Goal: Task Accomplishment & Management: Complete application form

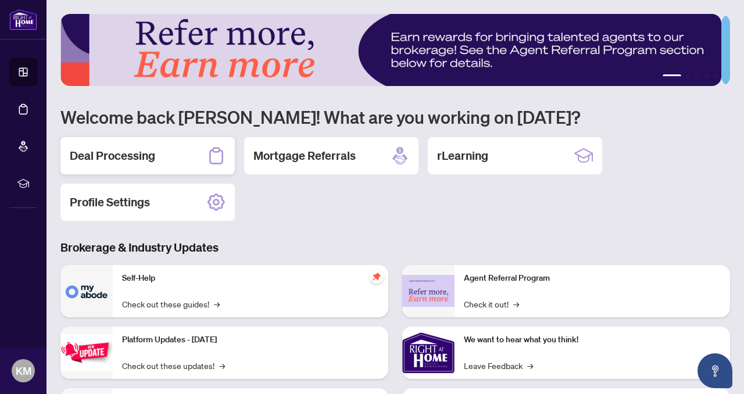
click at [140, 155] on h2 "Deal Processing" at bounding box center [112, 156] width 85 height 16
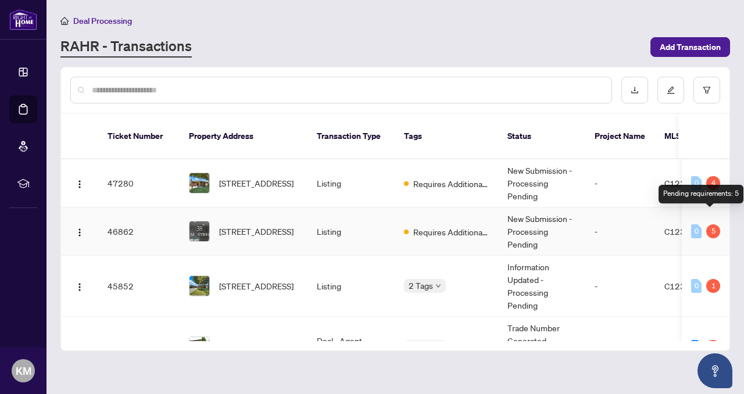
click at [708, 224] on div "5" at bounding box center [713, 231] width 14 height 14
click at [201, 222] on img at bounding box center [200, 232] width 20 height 20
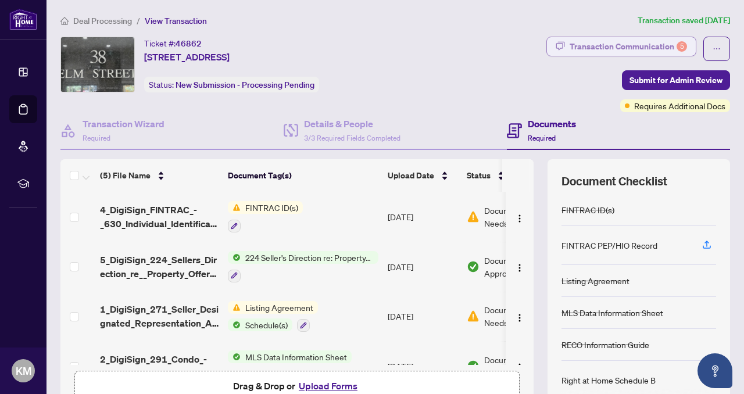
click at [610, 42] on div "Transaction Communication 5" at bounding box center [628, 46] width 117 height 19
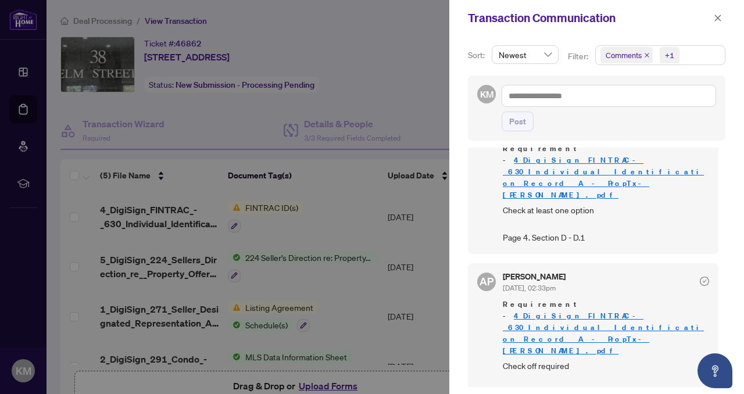
scroll to position [417, 0]
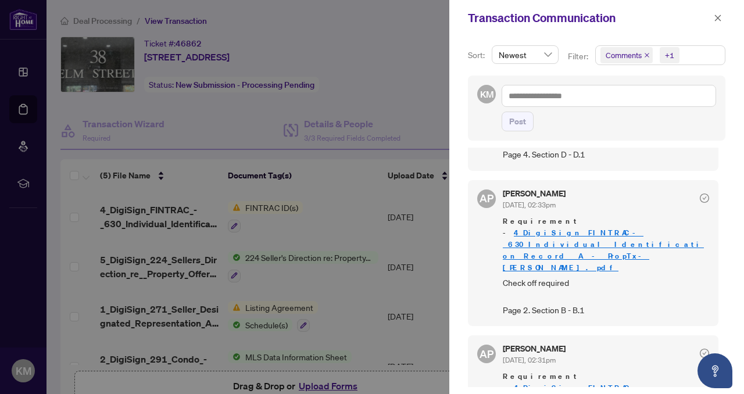
click at [716, 22] on icon "close" at bounding box center [718, 18] width 8 height 8
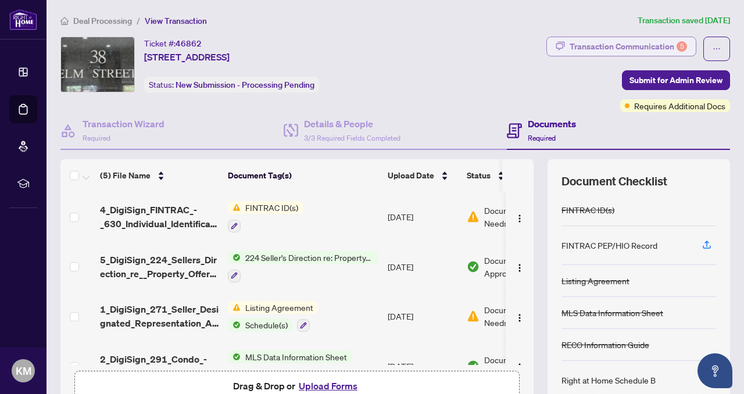
click at [592, 41] on div "Transaction Communication 5" at bounding box center [628, 46] width 117 height 19
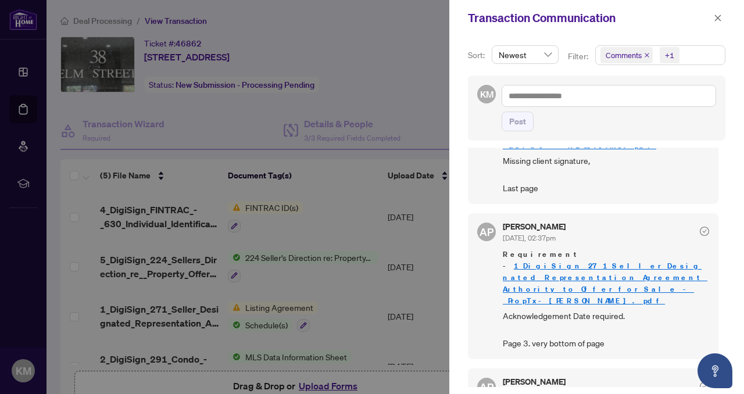
scroll to position [0, 0]
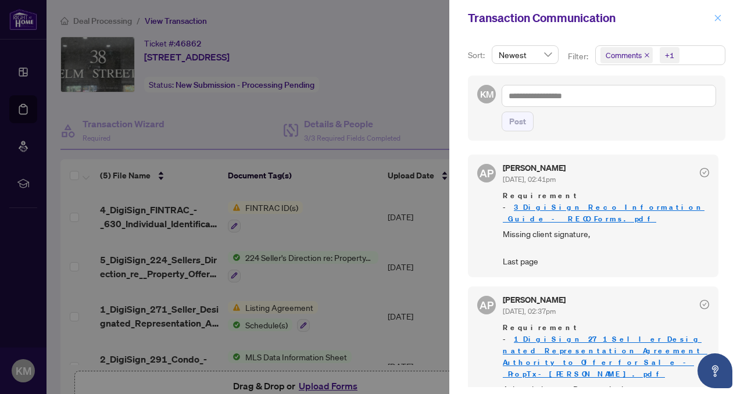
click at [720, 17] on icon "close" at bounding box center [718, 18] width 8 height 8
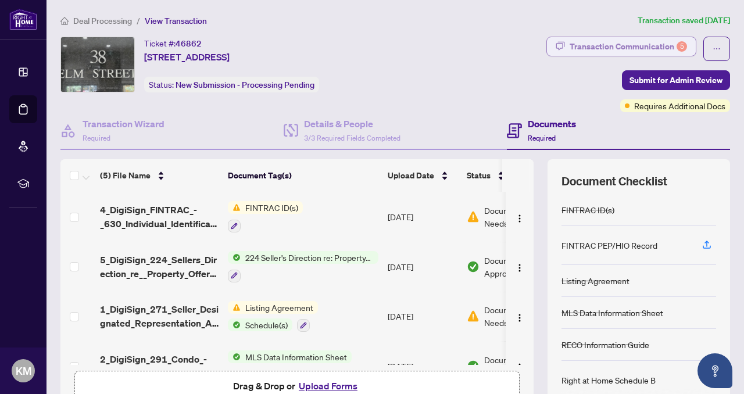
click at [600, 45] on div "Transaction Communication 5" at bounding box center [628, 46] width 117 height 19
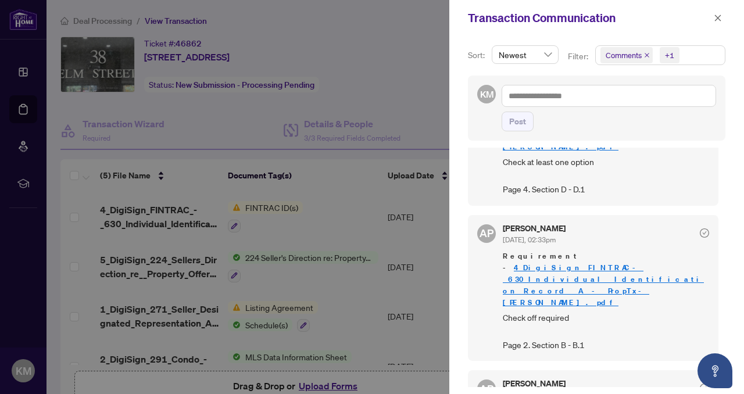
scroll to position [383, 0]
click at [720, 19] on icon "close" at bounding box center [718, 18] width 6 height 6
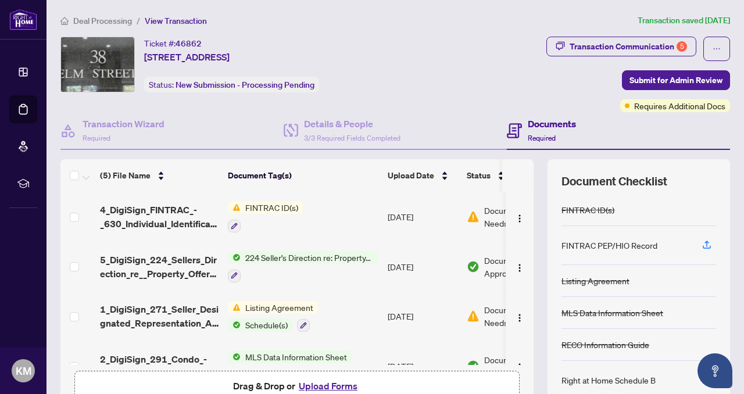
click at [538, 120] on h4 "Documents" at bounding box center [552, 124] width 48 height 14
click at [538, 122] on h4 "Documents" at bounding box center [552, 124] width 48 height 14
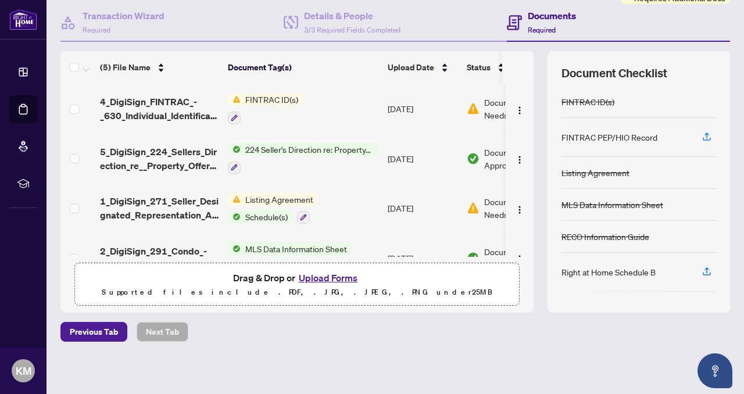
click at [323, 278] on button "Upload Forms" at bounding box center [328, 277] width 66 height 15
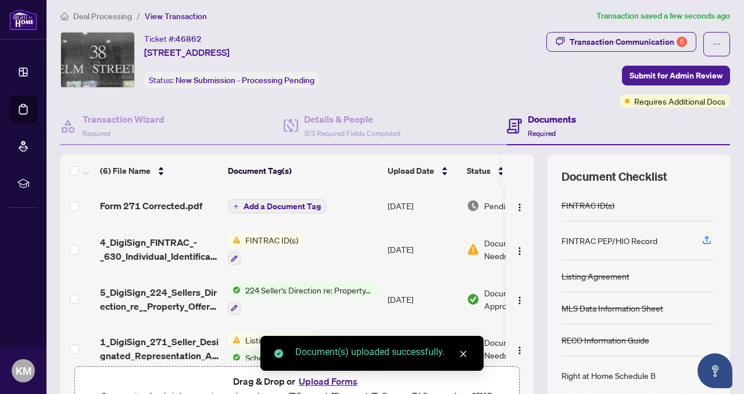
scroll to position [0, 0]
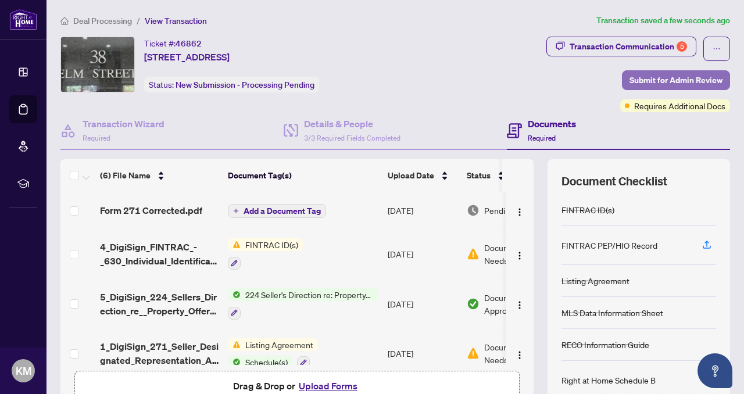
click at [642, 83] on span "Submit for Admin Review" at bounding box center [676, 80] width 93 height 19
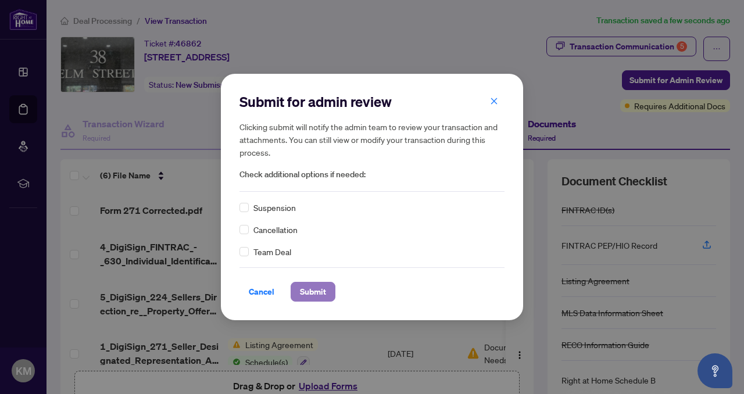
click at [312, 285] on span "Submit" at bounding box center [313, 292] width 26 height 19
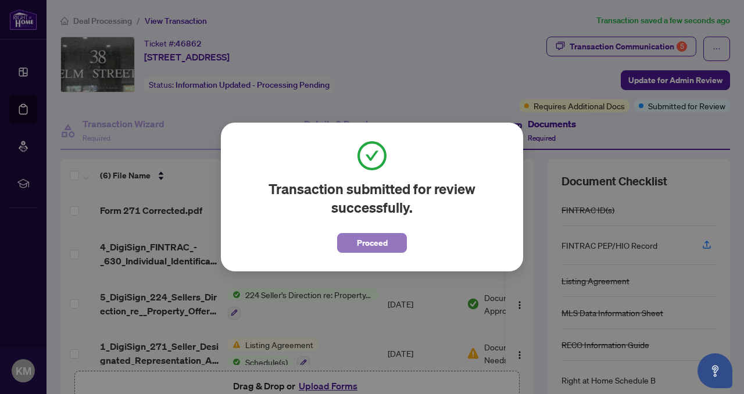
click at [372, 241] on span "Proceed" at bounding box center [372, 243] width 31 height 19
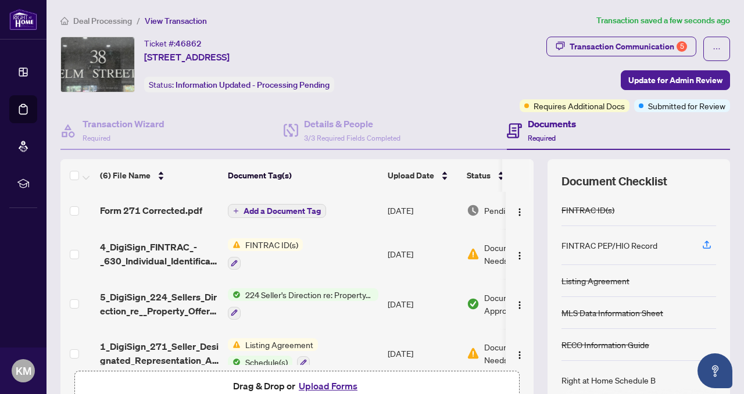
click at [262, 245] on span "FINTRAC ID(s)" at bounding box center [272, 244] width 62 height 13
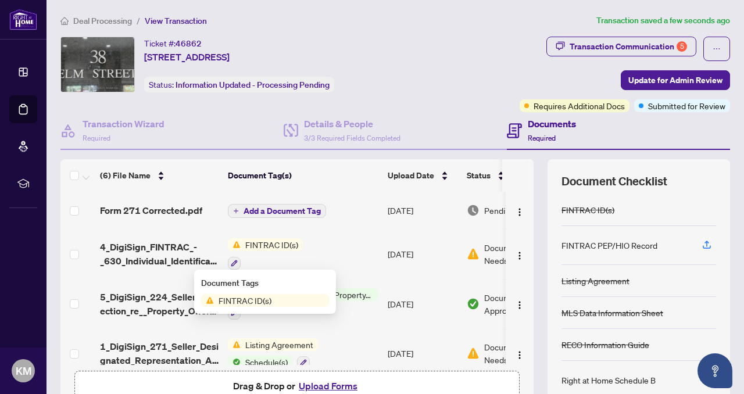
click at [365, 249] on td "FINTRAC ID(s)" at bounding box center [303, 254] width 160 height 50
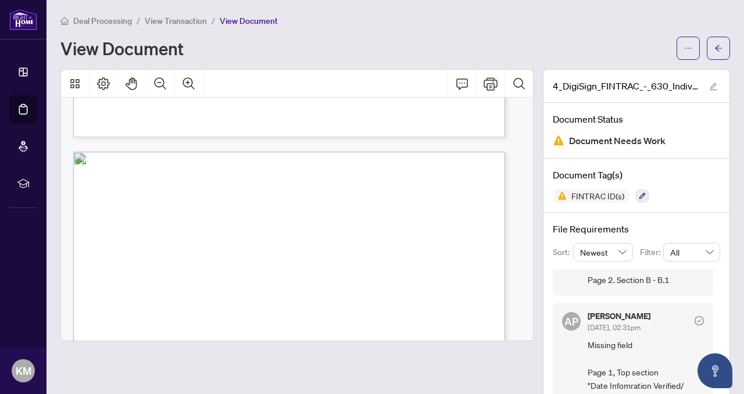
scroll to position [1101, 0]
click at [715, 47] on icon "arrow-left" at bounding box center [719, 48] width 8 height 8
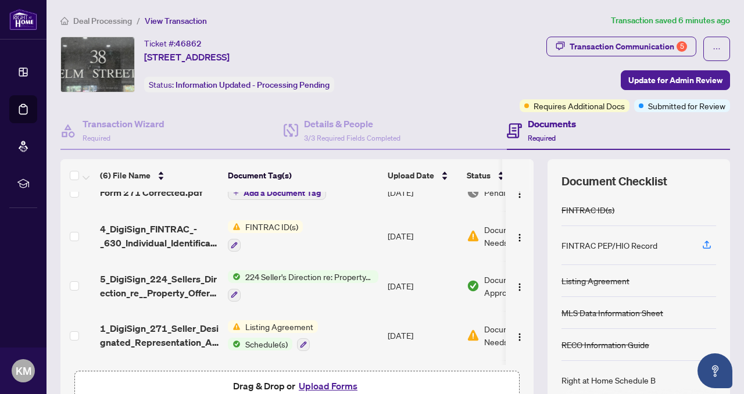
scroll to position [17, 0]
click at [340, 235] on td "FINTRAC ID(s)" at bounding box center [303, 237] width 160 height 50
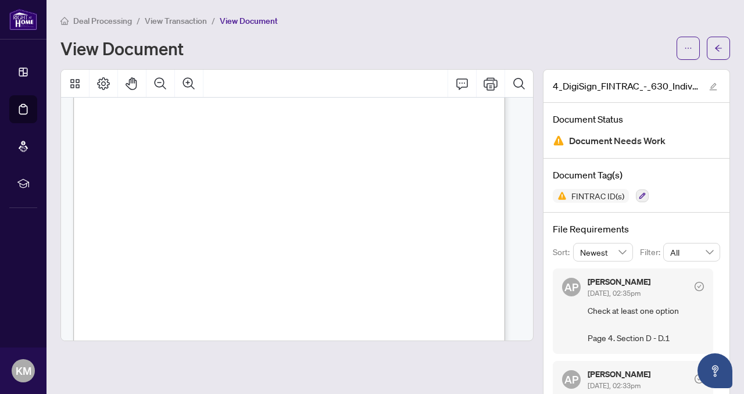
scroll to position [1967, 0]
click at [172, 19] on span "View Transaction" at bounding box center [176, 21] width 62 height 10
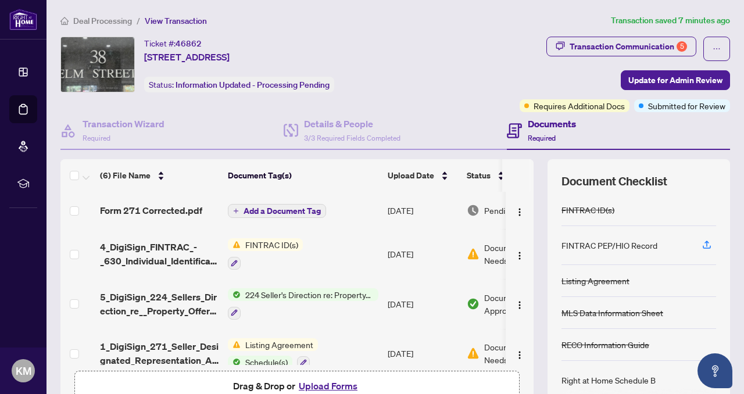
scroll to position [115, 0]
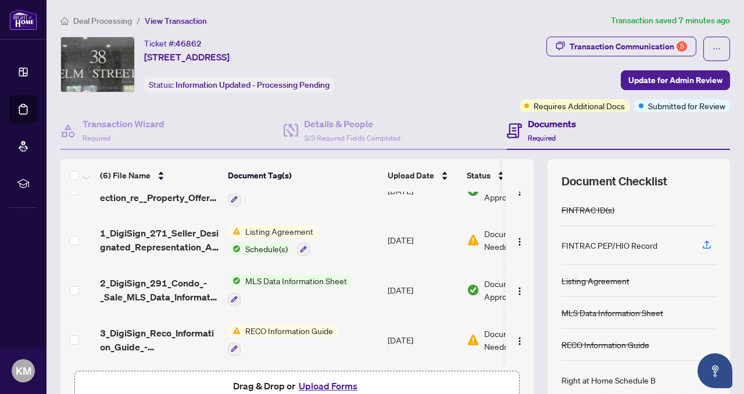
click at [313, 382] on button "Upload Forms" at bounding box center [328, 385] width 66 height 15
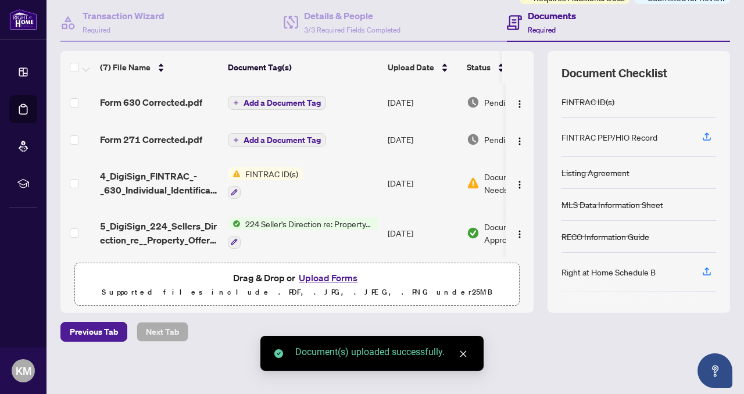
scroll to position [0, 0]
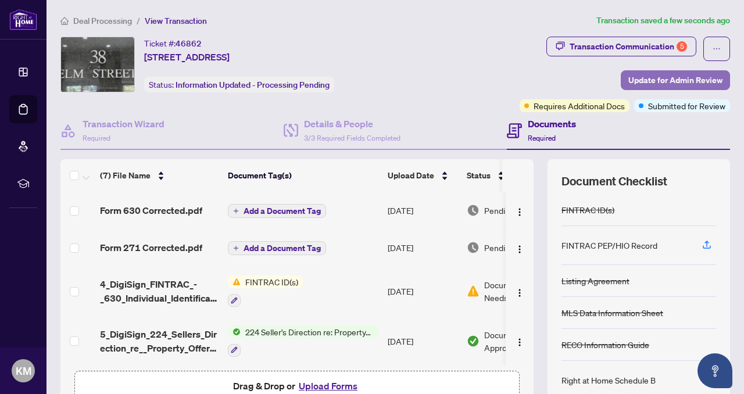
click at [631, 80] on span "Update for Admin Review" at bounding box center [675, 80] width 94 height 19
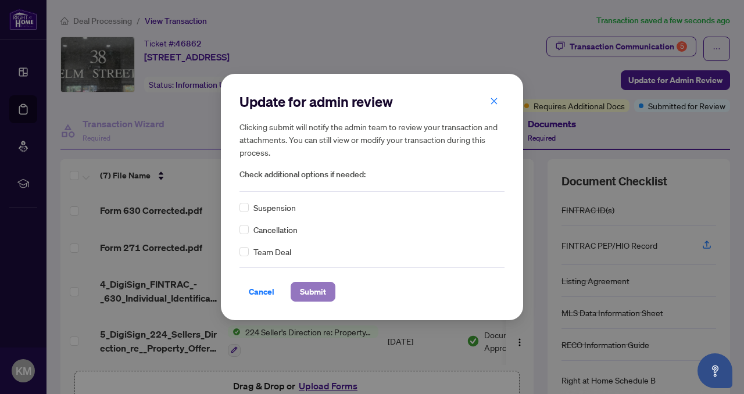
click at [315, 293] on span "Submit" at bounding box center [313, 292] width 26 height 19
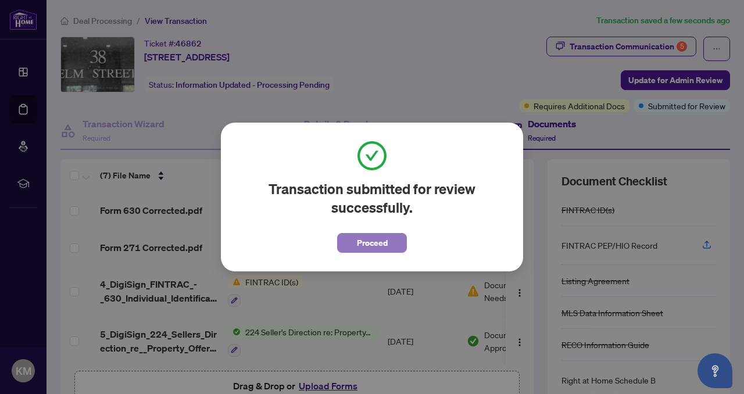
click at [375, 237] on span "Proceed" at bounding box center [372, 243] width 31 height 19
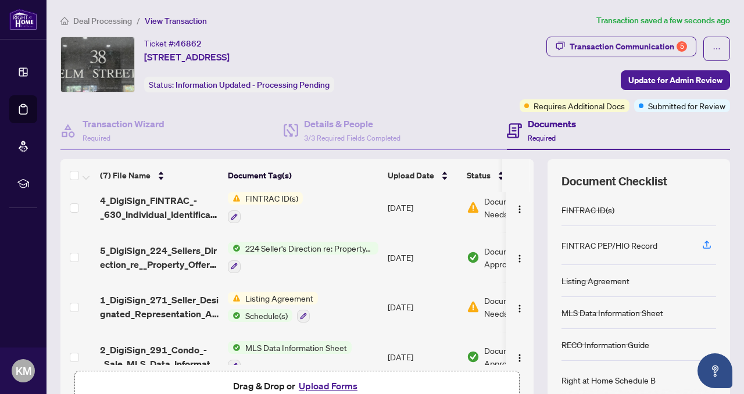
scroll to position [152, 0]
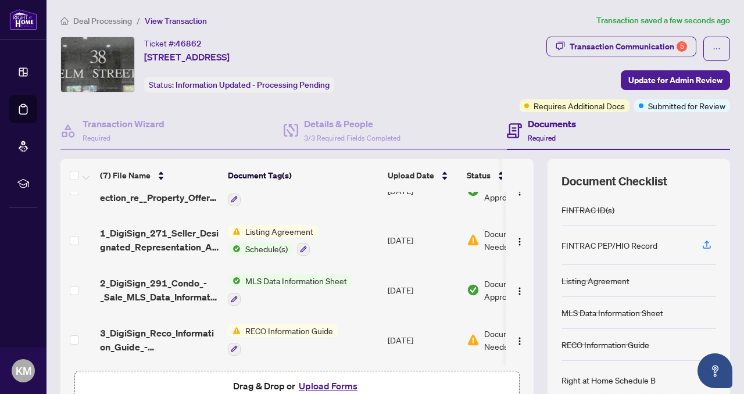
click at [292, 326] on span "RECO Information Guide" at bounding box center [289, 330] width 97 height 13
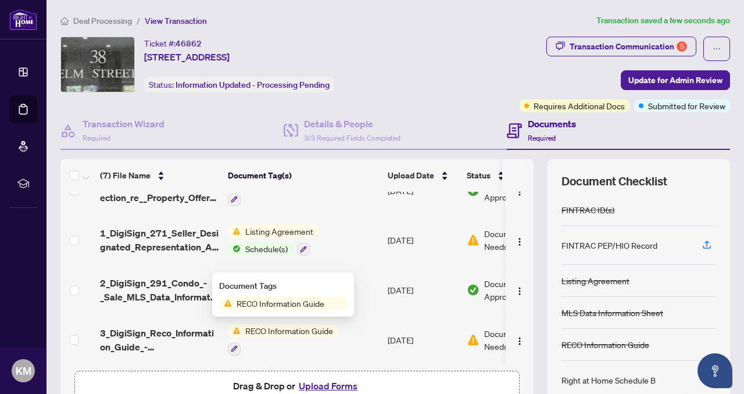
click at [353, 331] on td "RECO Information Guide" at bounding box center [303, 340] width 160 height 50
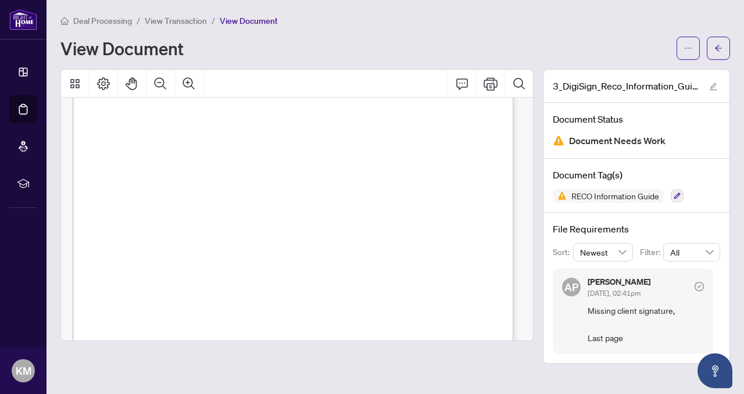
scroll to position [7166, 0]
click at [485, 45] on div "View Document" at bounding box center [364, 48] width 609 height 19
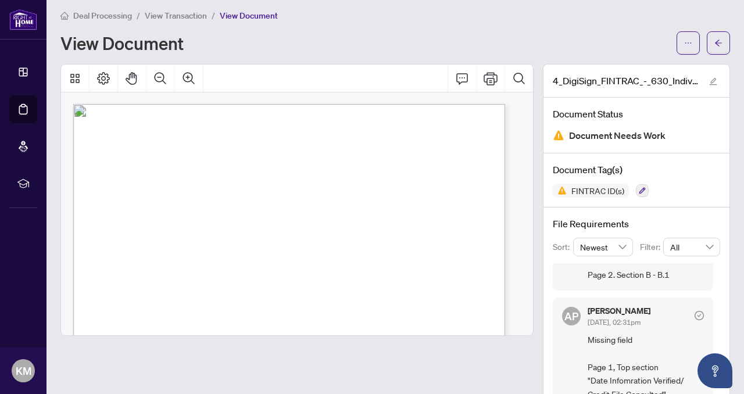
scroll to position [29, 0]
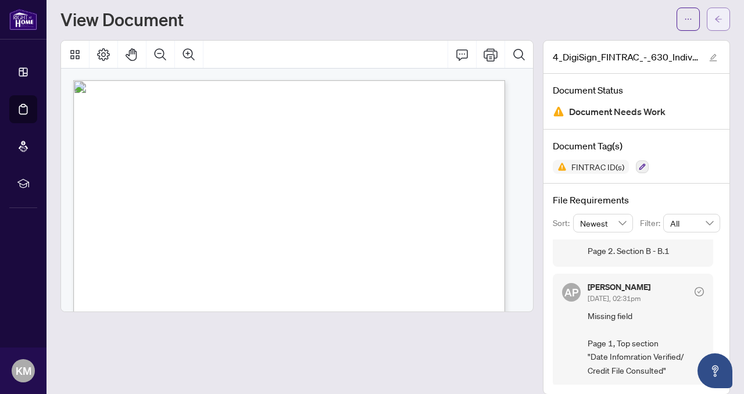
click at [715, 15] on icon "arrow-left" at bounding box center [719, 19] width 8 height 8
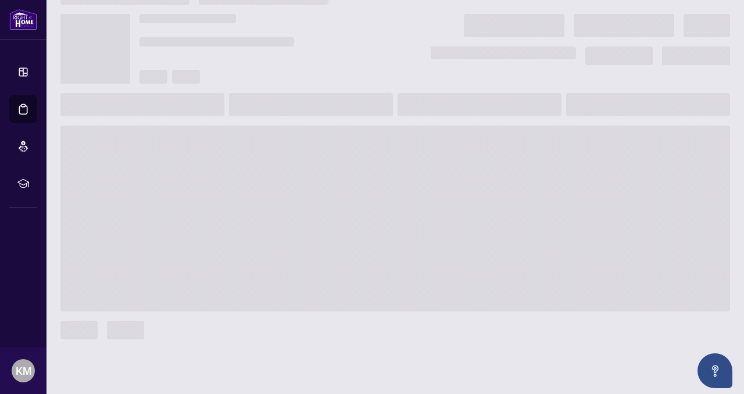
scroll to position [22, 0]
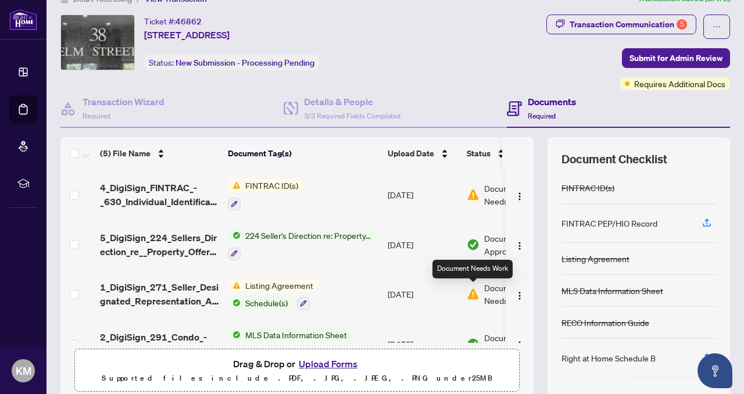
click at [469, 291] on img at bounding box center [473, 294] width 13 height 13
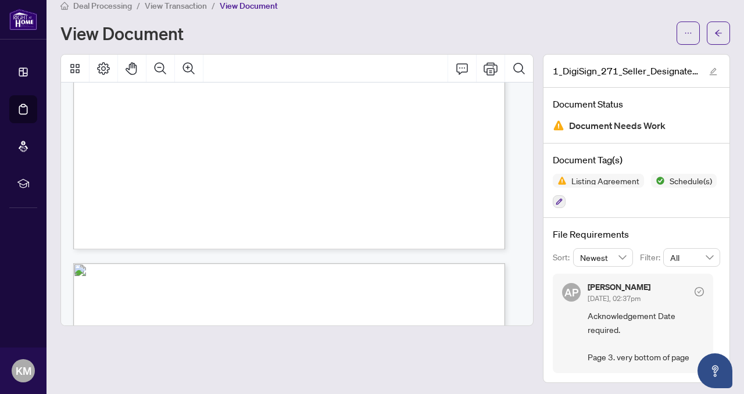
scroll to position [1526, 0]
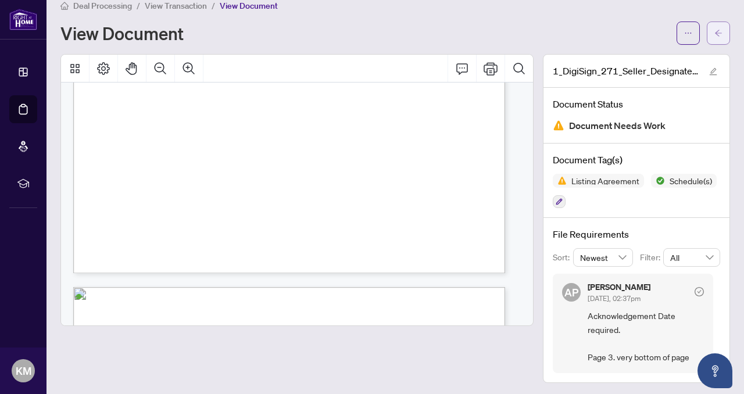
click at [715, 30] on button "button" at bounding box center [718, 33] width 23 height 23
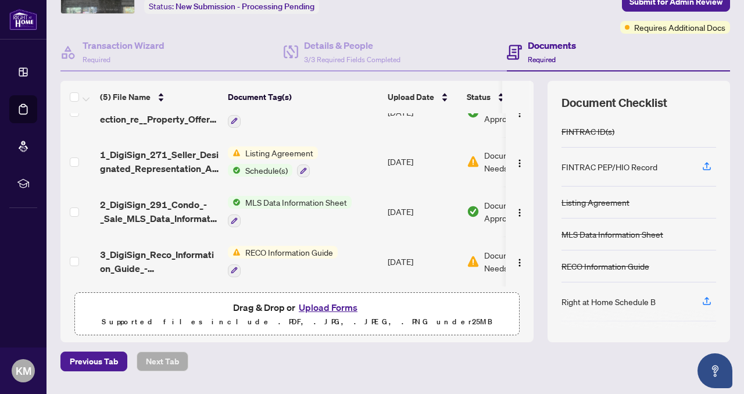
scroll to position [90, 0]
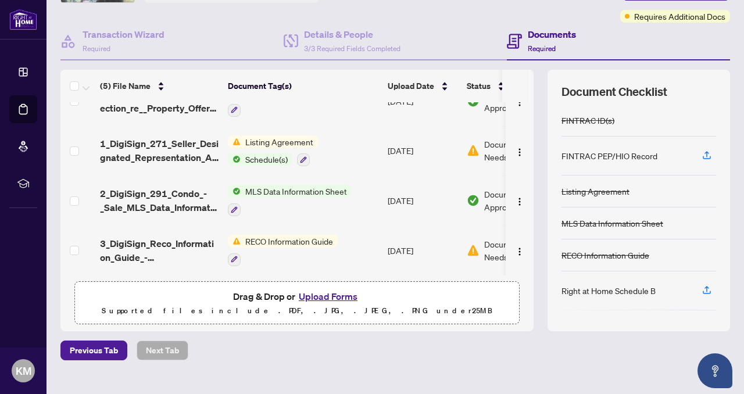
click at [313, 235] on span "RECO Information Guide" at bounding box center [289, 241] width 97 height 13
click at [437, 249] on td "[DATE]" at bounding box center [422, 251] width 79 height 50
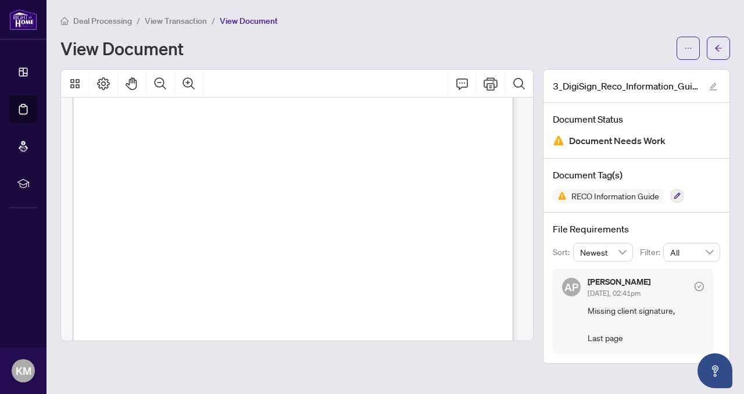
scroll to position [7201, 0]
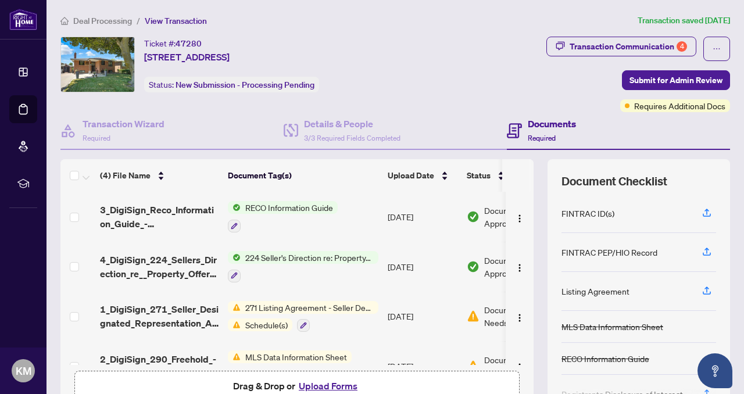
scroll to position [28, 0]
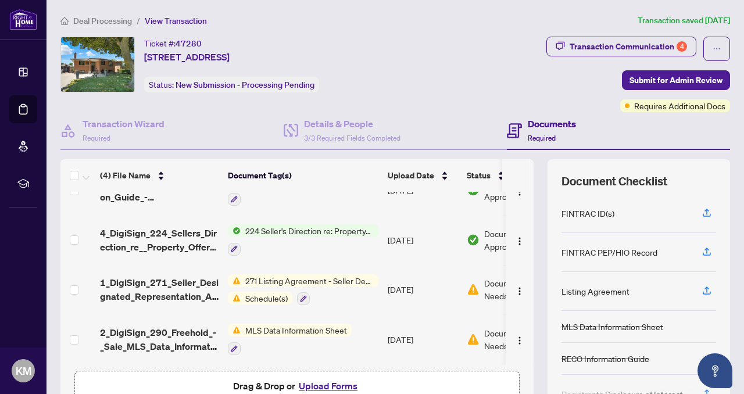
click at [273, 281] on span "271 Listing Agreement - Seller Designated Representation Agreement Authority to…" at bounding box center [310, 280] width 138 height 13
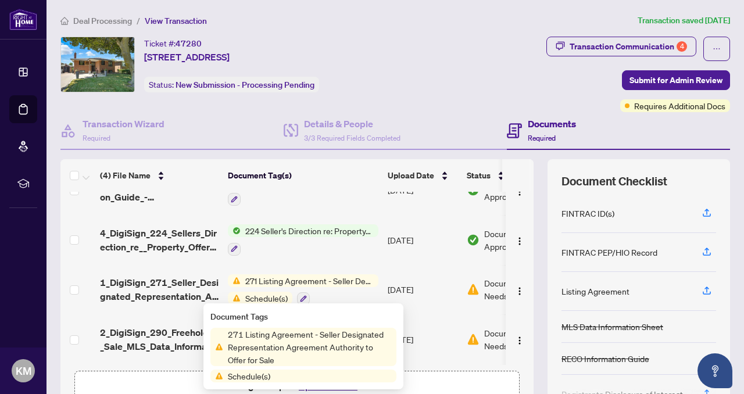
click at [412, 283] on td "[DATE]" at bounding box center [422, 290] width 79 height 50
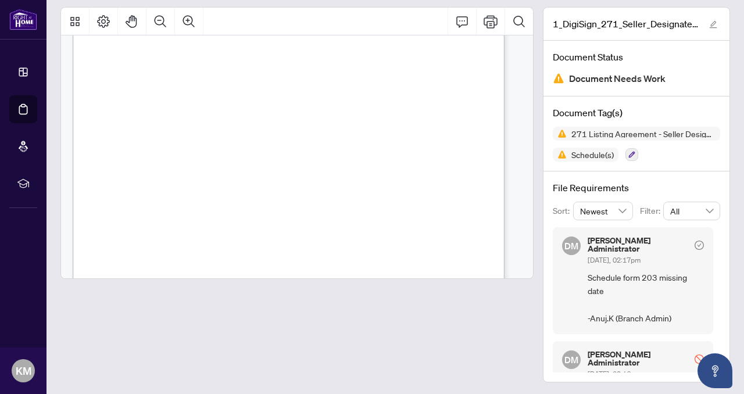
scroll to position [2640, 0]
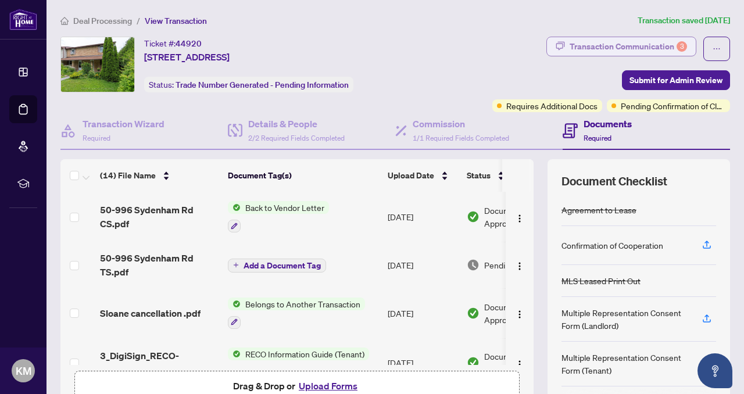
click at [640, 42] on div "Transaction Communication 3" at bounding box center [628, 46] width 117 height 19
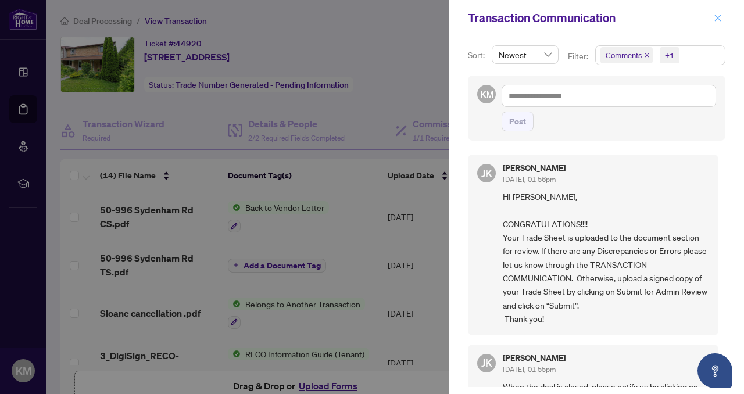
click at [719, 16] on icon "close" at bounding box center [718, 18] width 8 height 8
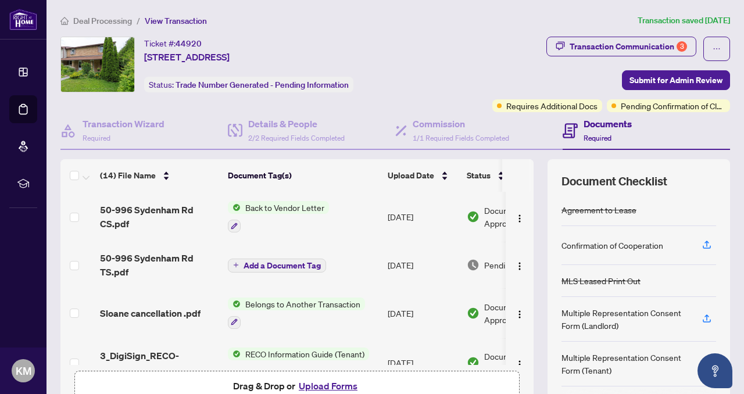
click at [587, 131] on div "Documents Required" at bounding box center [608, 130] width 48 height 27
click at [596, 122] on h4 "Documents" at bounding box center [608, 124] width 48 height 14
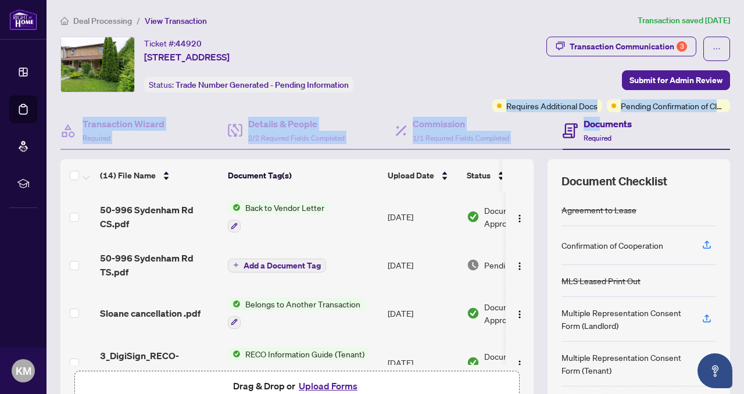
drag, startPoint x: 596, startPoint y: 122, endPoint x: 494, endPoint y: 80, distance: 110.2
click at [494, 80] on div "Ticket #: 44920 [STREET_ADDRESS] Status: Trade Number Generated - Pending Infor…" at bounding box center [395, 229] width 679 height 384
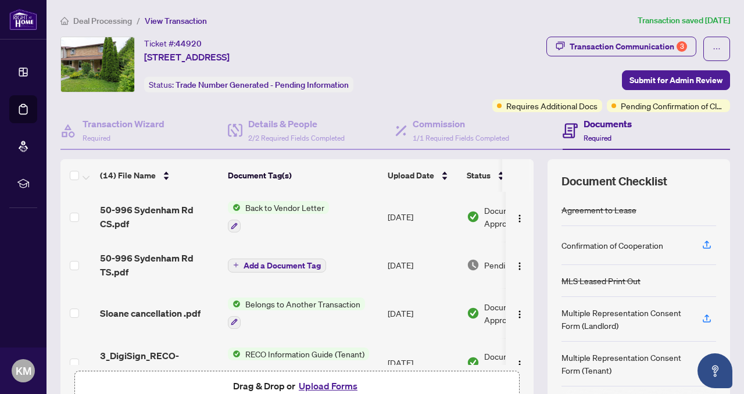
click at [494, 80] on div "Transaction Communication 3 Submit for Admin Review Requires Additional Docs Pe…" at bounding box center [578, 75] width 305 height 76
click at [713, 44] on span "button" at bounding box center [717, 49] width 8 height 19
click at [584, 42] on div "Transaction Communication 3" at bounding box center [628, 46] width 117 height 19
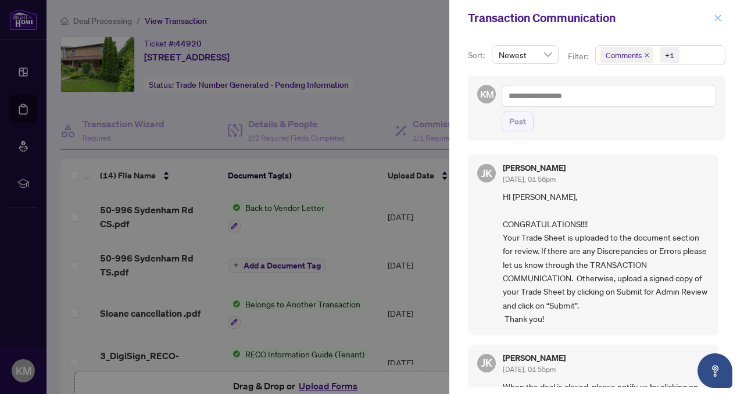
click at [717, 19] on icon "close" at bounding box center [718, 18] width 8 height 8
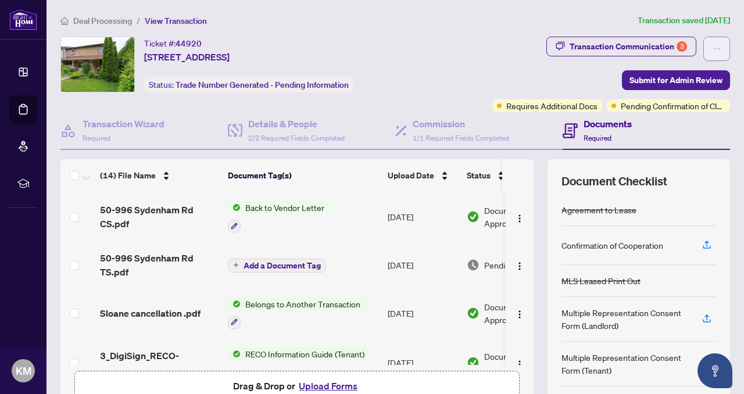
click at [713, 45] on icon "ellipsis" at bounding box center [717, 49] width 8 height 8
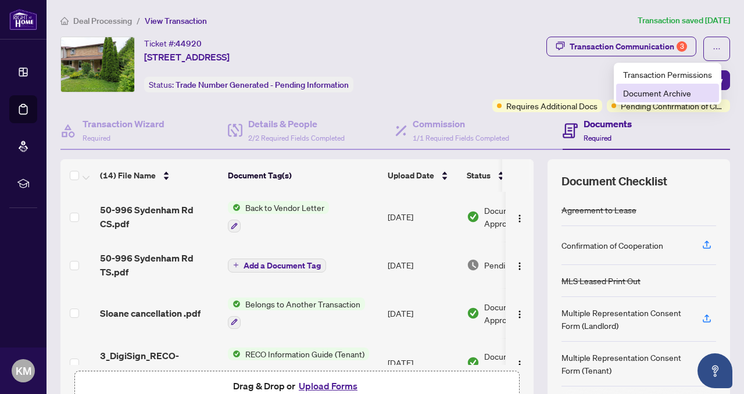
click at [681, 91] on span "Document Archive" at bounding box center [667, 93] width 89 height 13
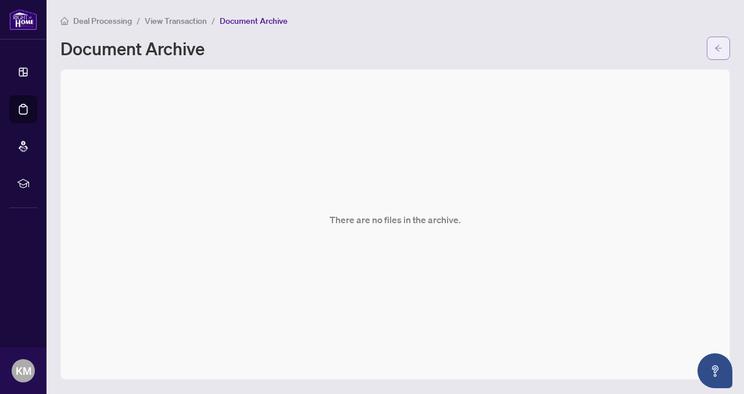
click at [719, 51] on icon "arrow-left" at bounding box center [719, 48] width 8 height 8
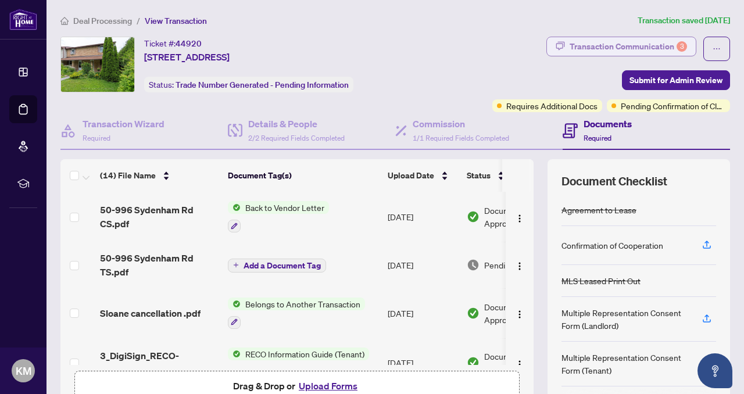
click at [634, 44] on div "Transaction Communication 3" at bounding box center [628, 46] width 117 height 19
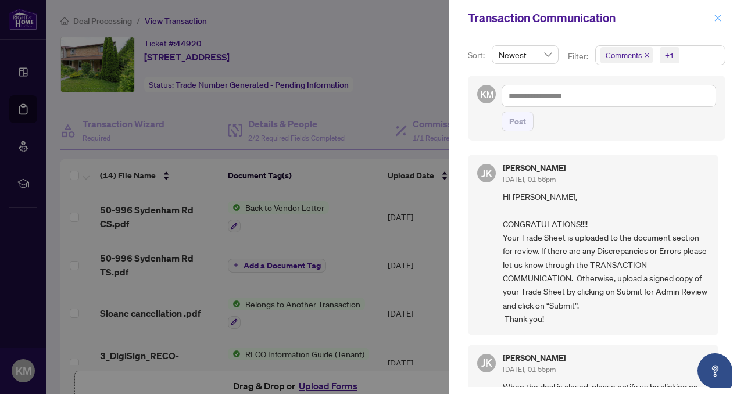
click at [718, 19] on icon "close" at bounding box center [718, 18] width 8 height 8
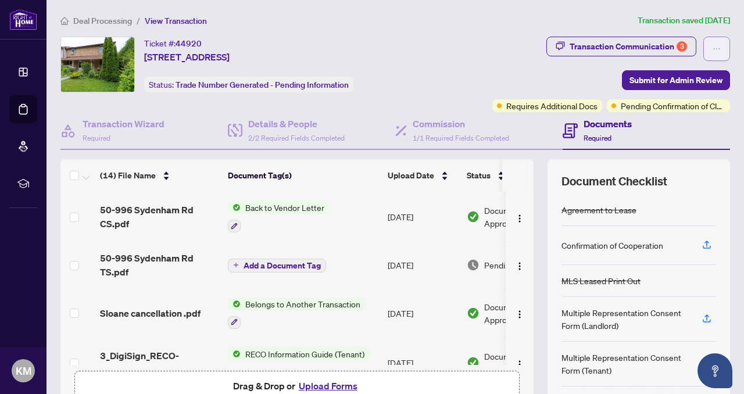
click at [713, 48] on icon "ellipsis" at bounding box center [717, 49] width 8 height 8
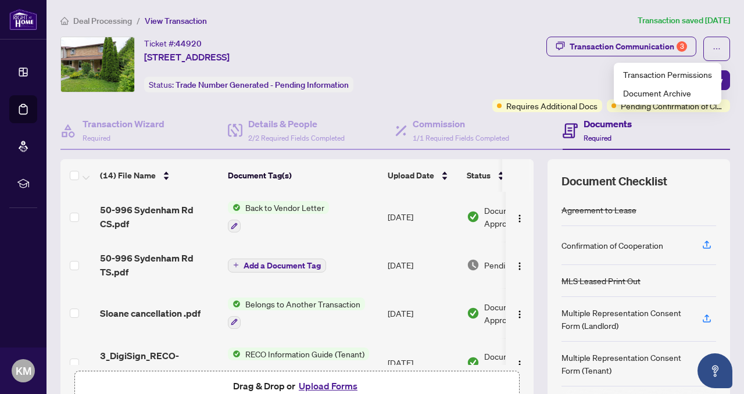
click at [514, 74] on div "Transaction Communication 3 Submit for Admin Review Requires Additional Docs Pe…" at bounding box center [578, 75] width 305 height 76
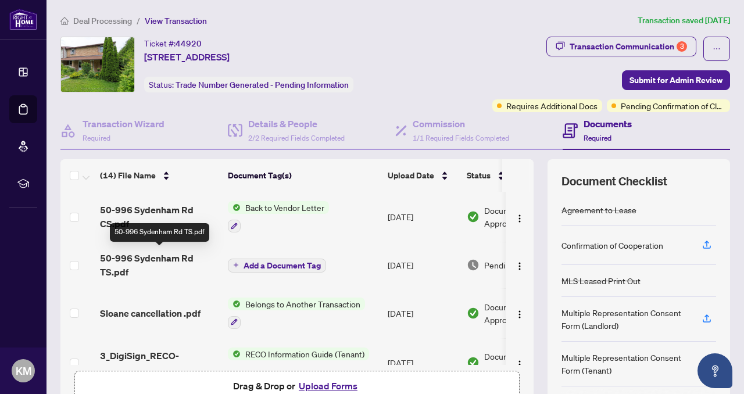
click at [136, 256] on span "50-996 Sydenham Rd TS.pdf" at bounding box center [159, 265] width 119 height 28
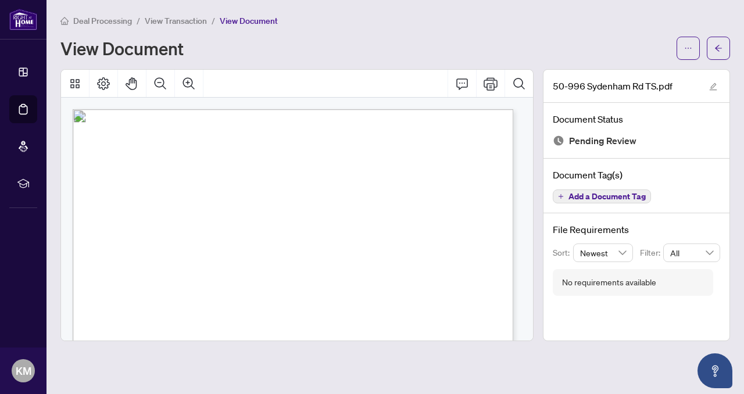
scroll to position [1, 0]
click at [493, 80] on icon "Print" at bounding box center [491, 84] width 14 height 14
click at [110, 19] on span "Deal Processing" at bounding box center [102, 21] width 59 height 10
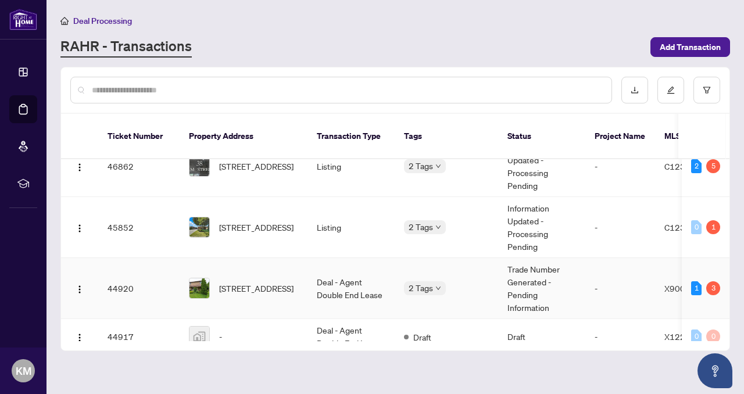
scroll to position [95, 0]
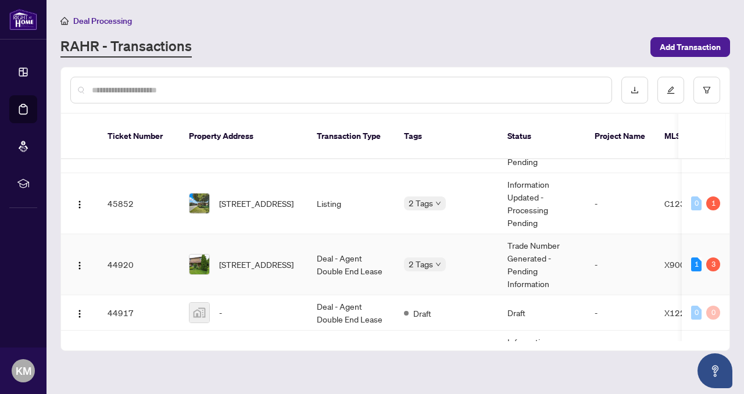
click at [130, 248] on td "44920" at bounding box center [138, 264] width 81 height 61
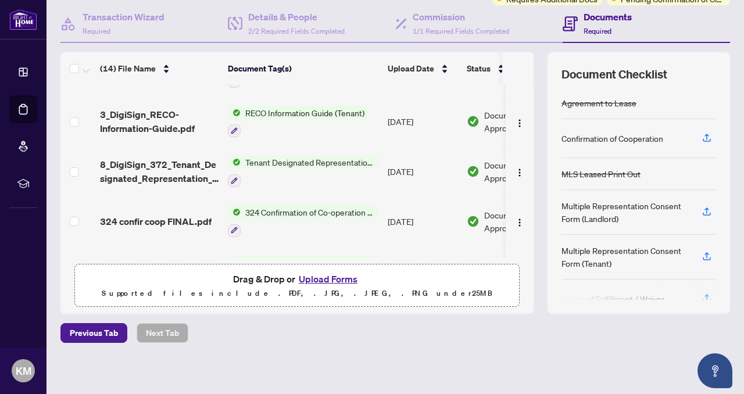
scroll to position [108, 0]
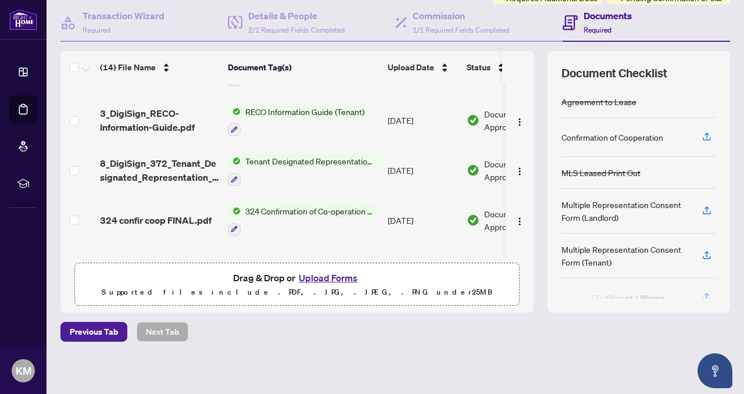
click at [333, 274] on button "Upload Forms" at bounding box center [328, 277] width 66 height 15
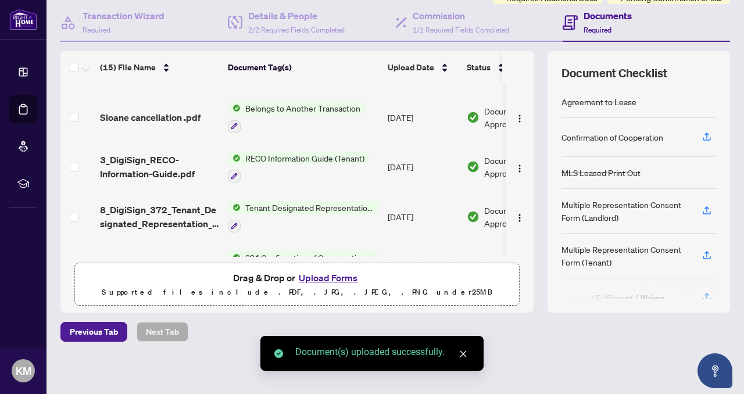
scroll to position [0, 0]
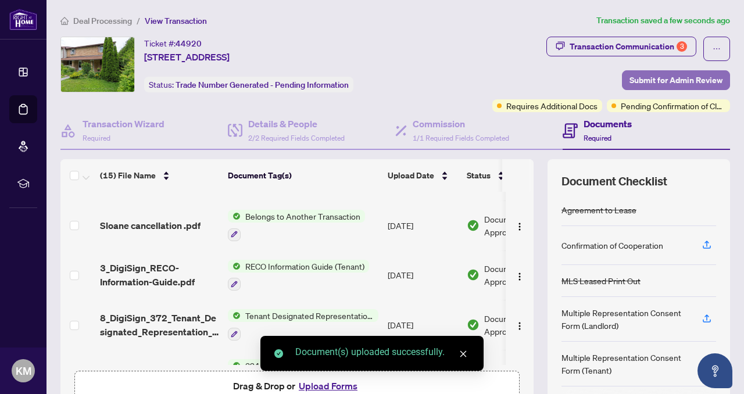
click at [666, 82] on span "Submit for Admin Review" at bounding box center [676, 80] width 93 height 19
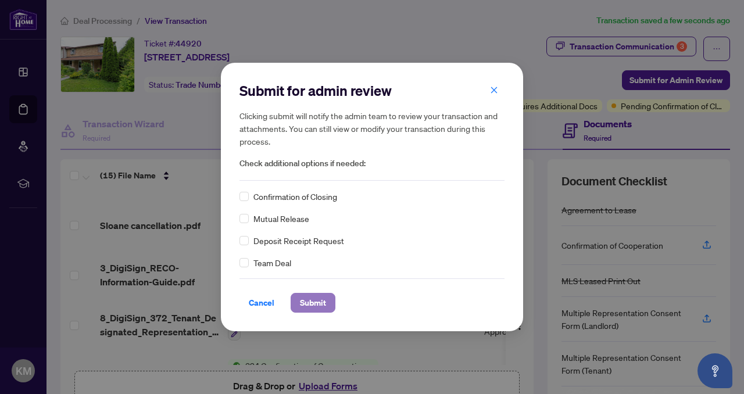
click at [310, 303] on span "Submit" at bounding box center [313, 303] width 26 height 19
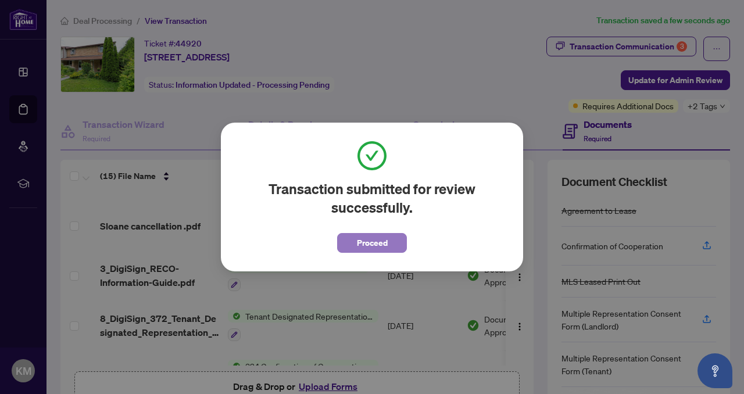
click at [386, 234] on span "Proceed" at bounding box center [372, 243] width 31 height 19
